Goal: Information Seeking & Learning: Learn about a topic

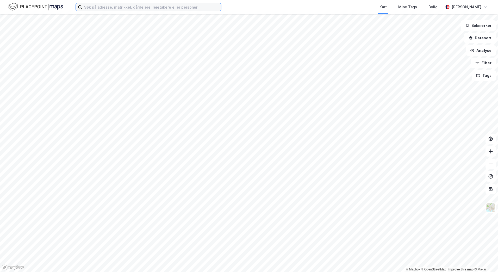
click at [110, 7] on input at bounding box center [151, 7] width 139 height 8
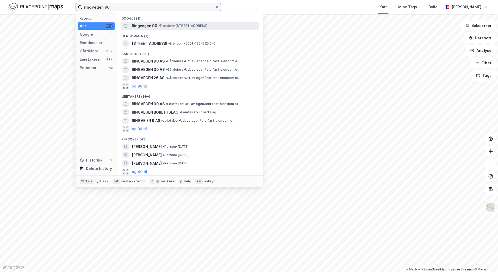
type input "ringvegen 90"
click at [152, 23] on span "Ringvegen 90" at bounding box center [144, 26] width 25 height 6
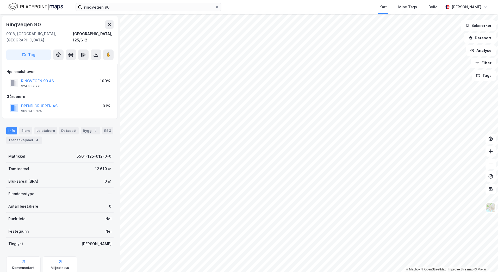
click at [239, 271] on html "ringvegen 90 Kart Mine Tags Bolig Andreas Johansen © Mapbox © OpenStreetMap Imp…" at bounding box center [249, 136] width 498 height 272
click at [489, 161] on button at bounding box center [490, 163] width 10 height 10
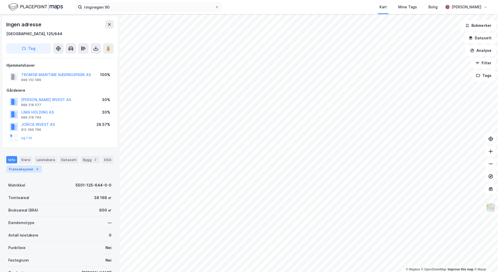
click at [35, 171] on div "3" at bounding box center [37, 168] width 5 height 5
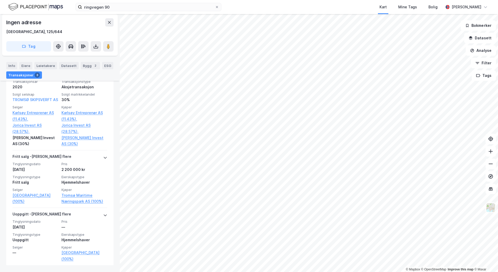
scroll to position [191, 0]
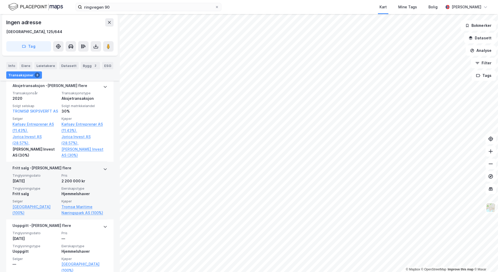
click at [103, 171] on icon at bounding box center [105, 169] width 4 height 4
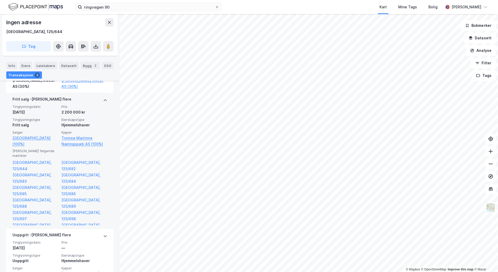
scroll to position [0, 0]
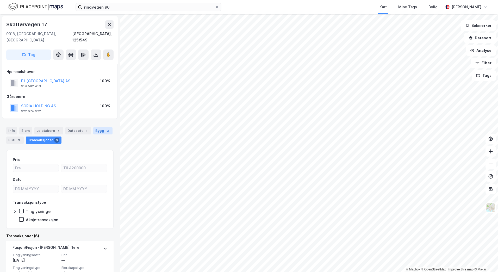
click at [96, 127] on div "Bygg 3" at bounding box center [102, 130] width 19 height 7
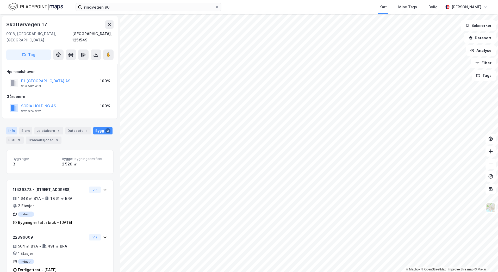
click at [12, 127] on div "Info" at bounding box center [11, 130] width 11 height 7
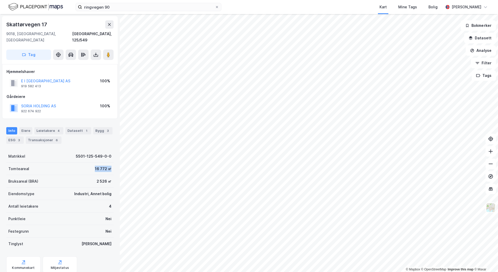
drag, startPoint x: 90, startPoint y: 162, endPoint x: 107, endPoint y: 164, distance: 16.8
click at [107, 164] on div "Tomteareal 16 772 ㎡" at bounding box center [59, 168] width 107 height 12
click at [492, 154] on icon at bounding box center [490, 151] width 5 height 5
click at [451, 10] on div "ringvegen 90 Kart Mine Tags Bolig Andreas Johansen © Mapbox © OpenStreetMap Imp…" at bounding box center [249, 136] width 498 height 272
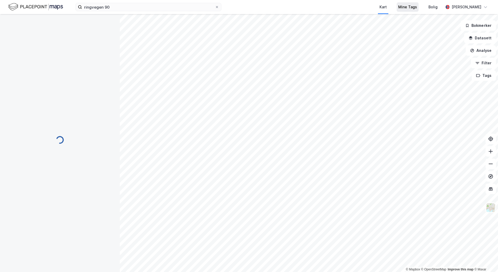
scroll to position [1, 0]
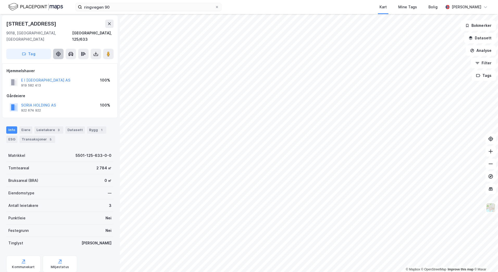
click at [53, 50] on div "Tag" at bounding box center [59, 54] width 107 height 10
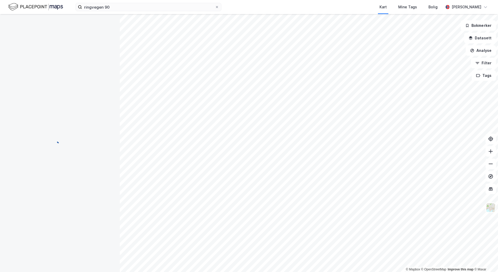
scroll to position [1, 0]
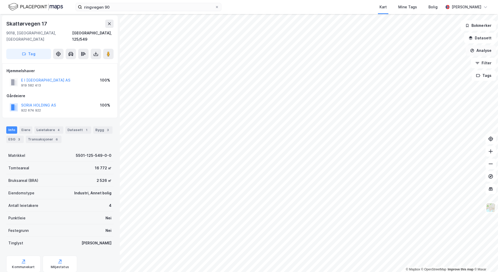
click at [474, 51] on icon "button" at bounding box center [472, 50] width 4 height 4
click at [420, 61] on div "Tegn område" at bounding box center [434, 61] width 45 height 4
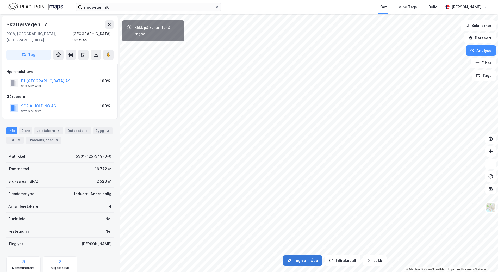
click at [303, 260] on button "Tegn område" at bounding box center [303, 260] width 40 height 10
click at [328, 136] on div "4,6m" at bounding box center [328, 135] width 10 height 15
click at [341, 258] on button "Tilbakestill" at bounding box center [342, 260] width 36 height 10
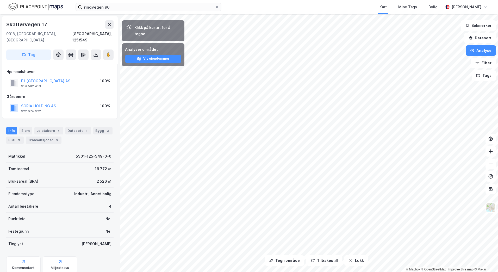
click at [239, 271] on html "ringvegen 90 Kart Mine Tags Bolig Andreas Johansen Tegn område Tilbakestill Luk…" at bounding box center [249, 136] width 498 height 272
